Goal: Check status: Check status

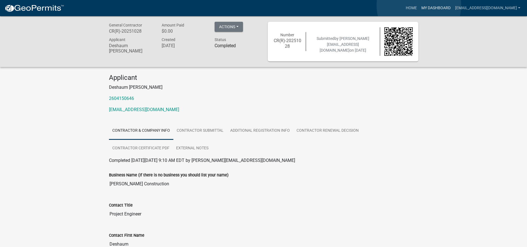
click at [419, 6] on link "My Dashboard" at bounding box center [436, 8] width 34 height 11
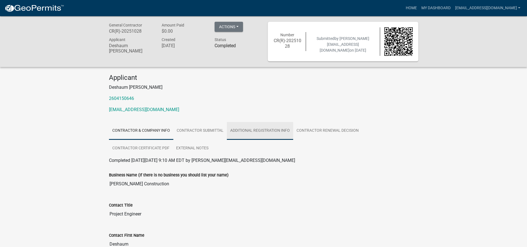
click at [249, 134] on link "Additional Registration Info" at bounding box center [260, 131] width 66 height 18
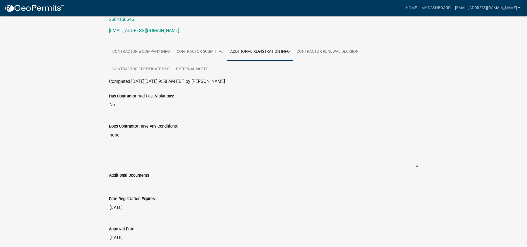
scroll to position [33, 0]
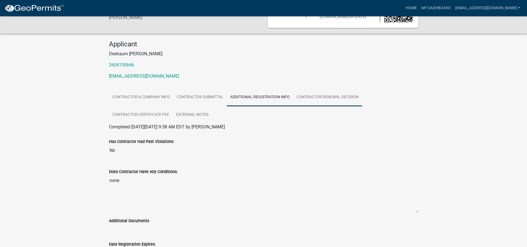
click at [334, 104] on link "Contractor Renewal Decision" at bounding box center [327, 97] width 69 height 18
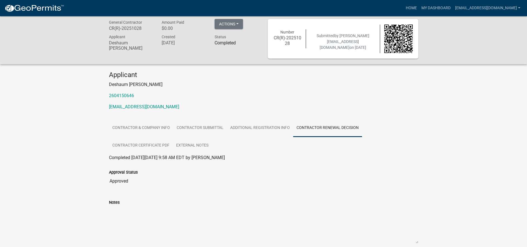
scroll to position [0, 0]
